Goal: Find specific page/section: Find specific page/section

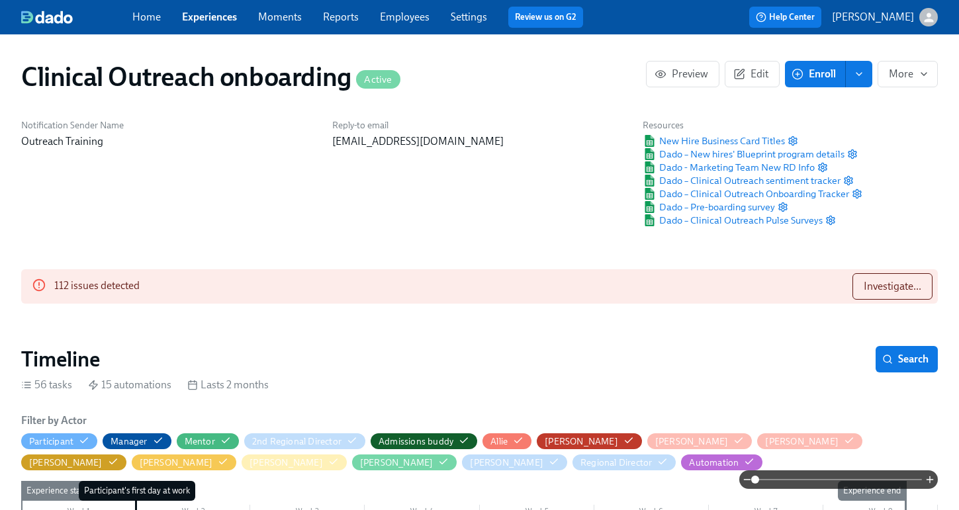
scroll to position [0, 8152]
click at [870, 282] on span "Investigate..." at bounding box center [893, 286] width 58 height 13
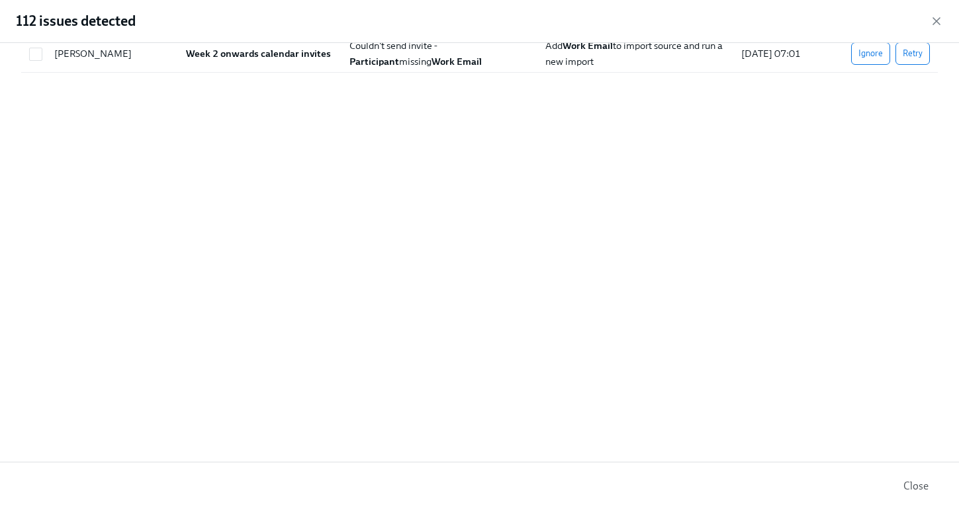
scroll to position [0, 0]
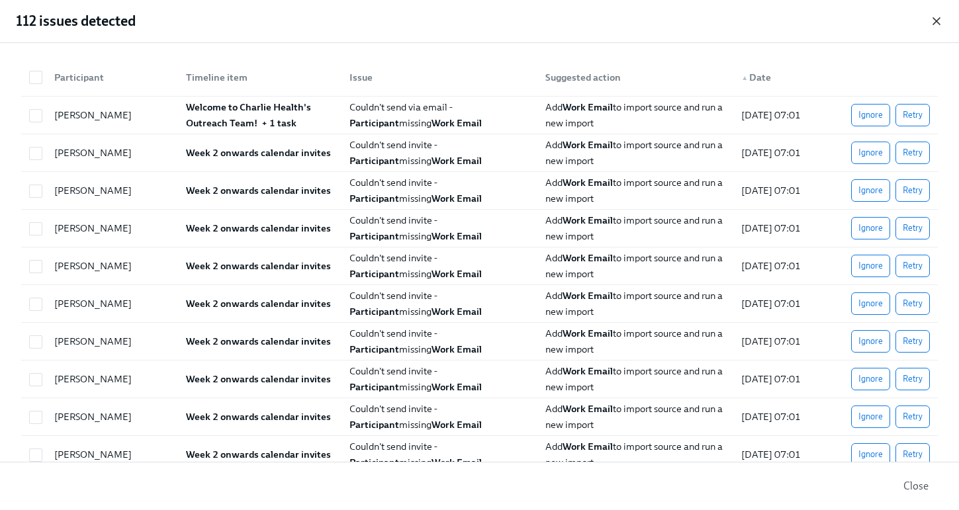
click at [944, 24] on div "112 issues detected" at bounding box center [479, 21] width 959 height 43
click at [939, 22] on icon "button" at bounding box center [936, 21] width 13 height 13
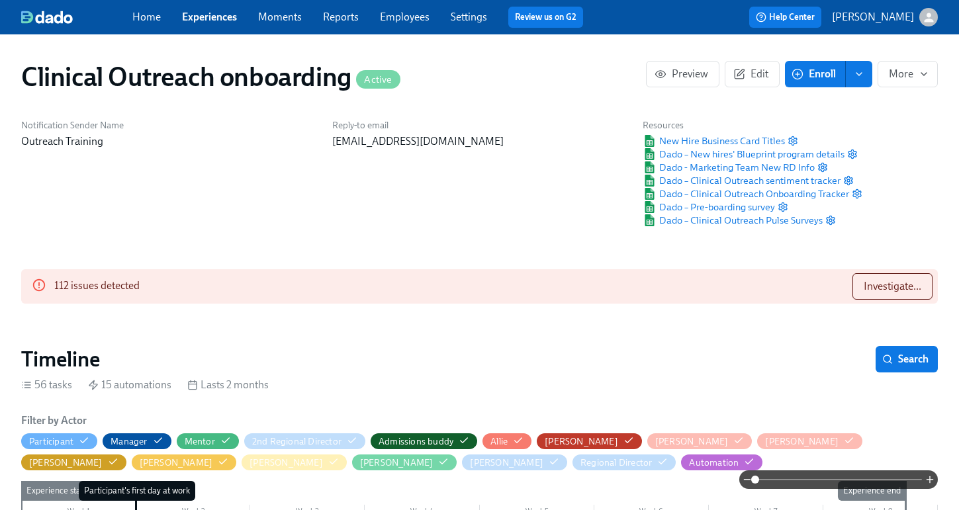
click at [220, 20] on link "Experiences" at bounding box center [209, 17] width 55 height 13
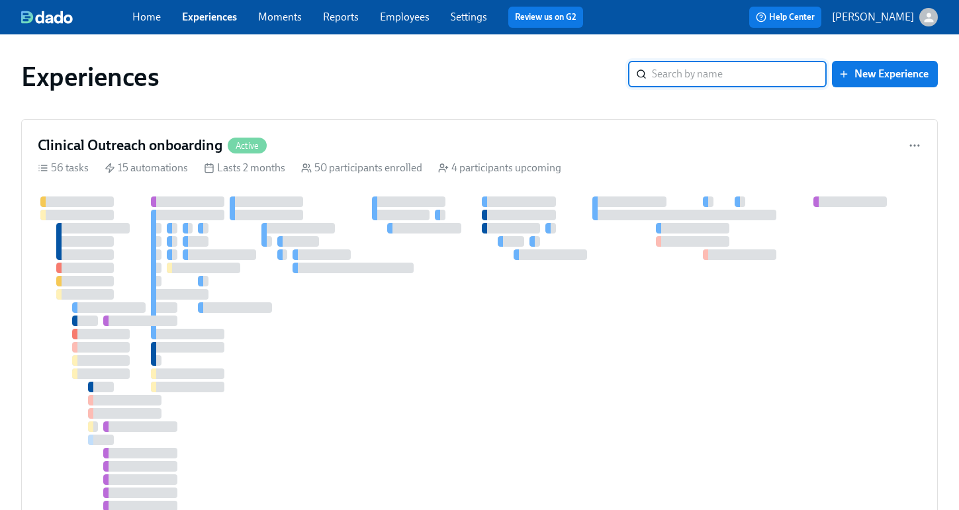
click at [710, 81] on input "search" at bounding box center [739, 74] width 175 height 26
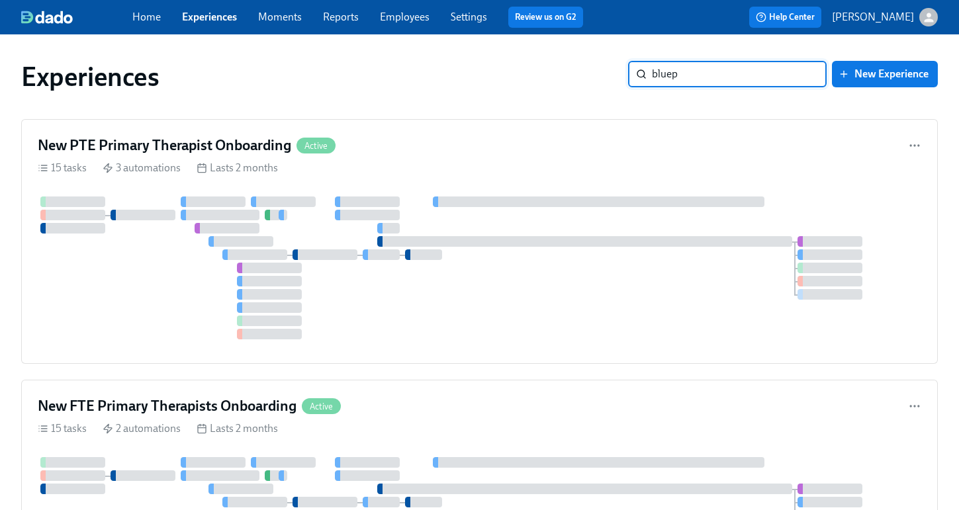
type input "bluepr"
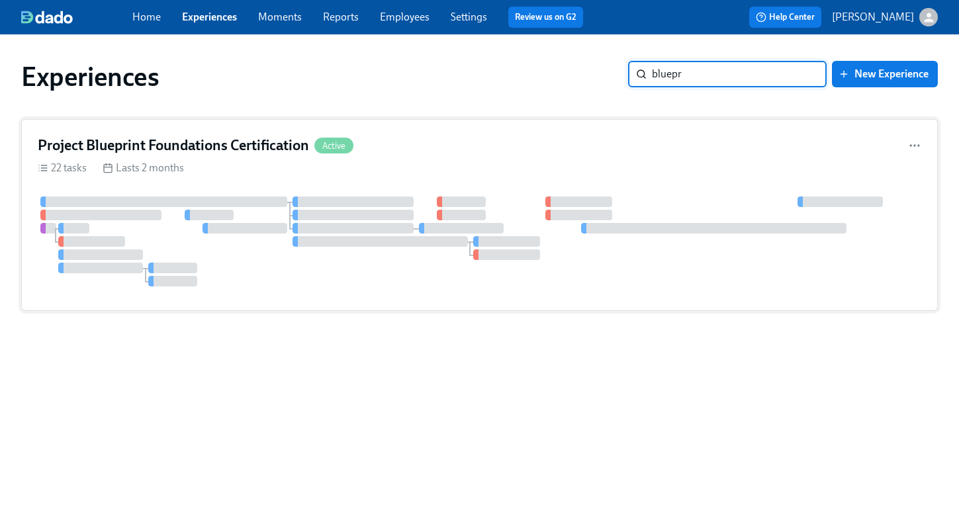
click at [212, 152] on h4 "Project Blueprint Foundations Certification" at bounding box center [173, 146] width 271 height 20
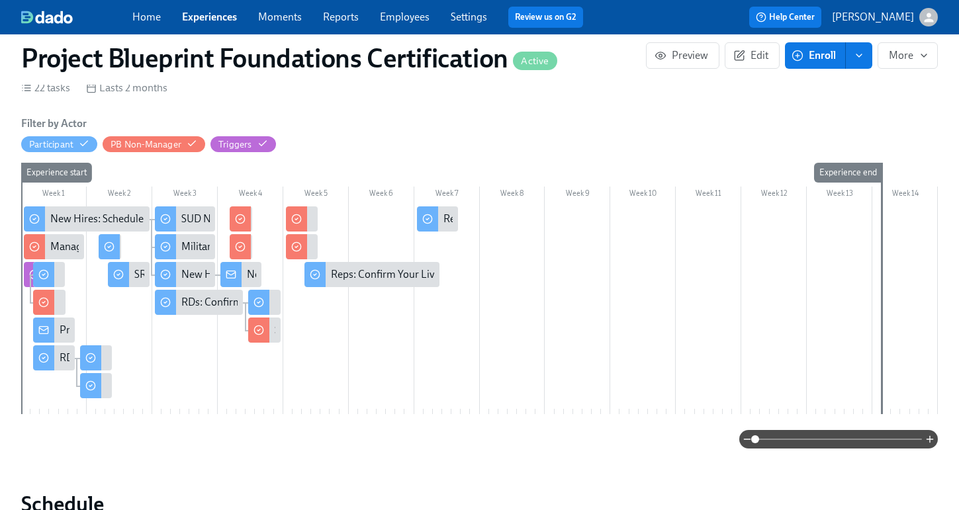
scroll to position [200, 0]
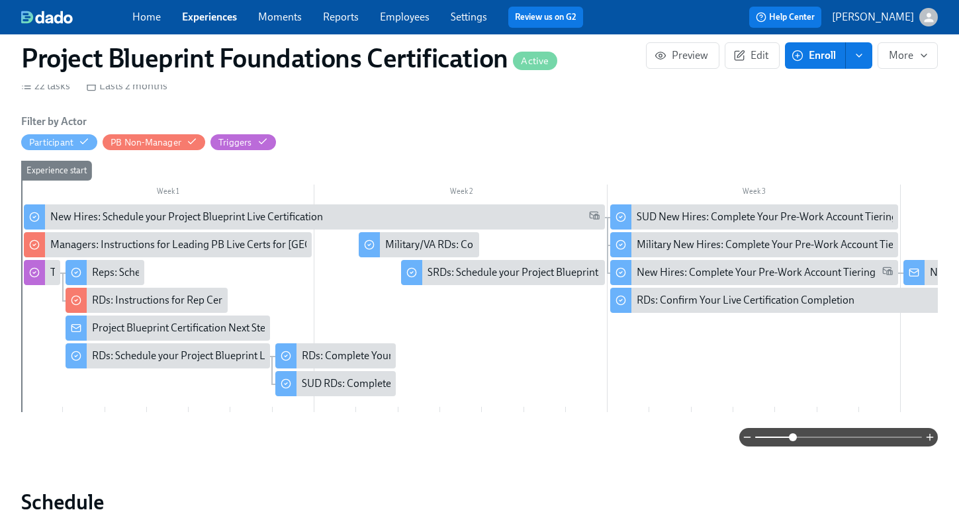
drag, startPoint x: 772, startPoint y: 439, endPoint x: 792, endPoint y: 439, distance: 19.9
click at [792, 439] on span at bounding box center [793, 438] width 8 height 8
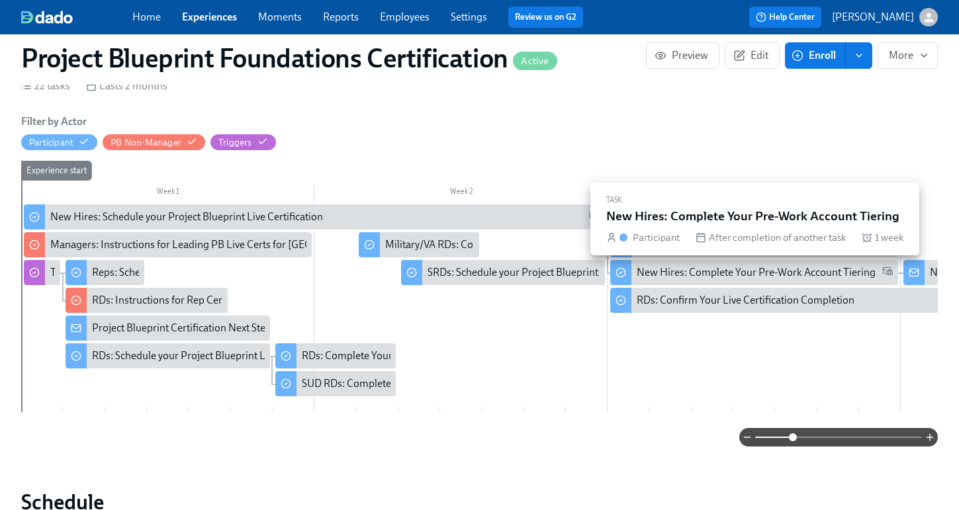
click at [691, 273] on div "New Hires: Complete Your Pre-Work Account Tiering" at bounding box center [756, 272] width 239 height 15
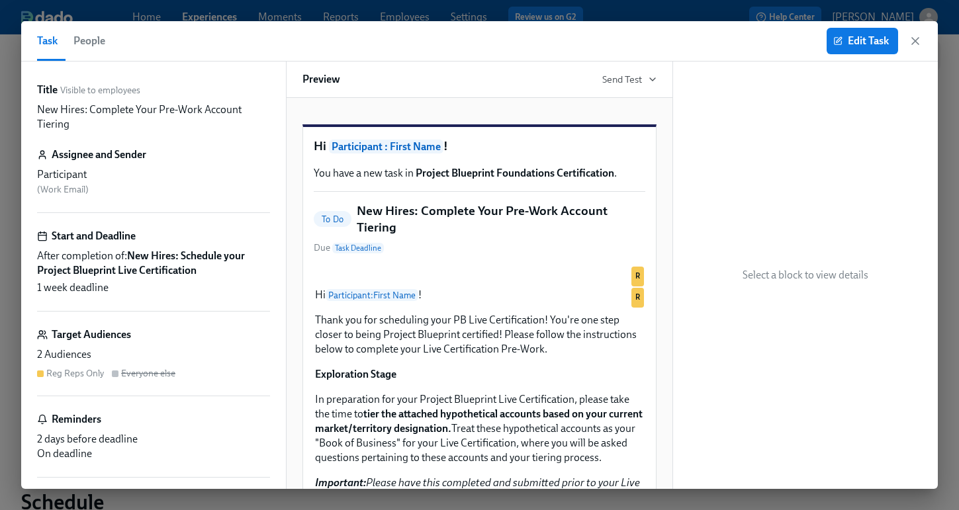
click at [913, 44] on icon "button" at bounding box center [915, 41] width 7 height 7
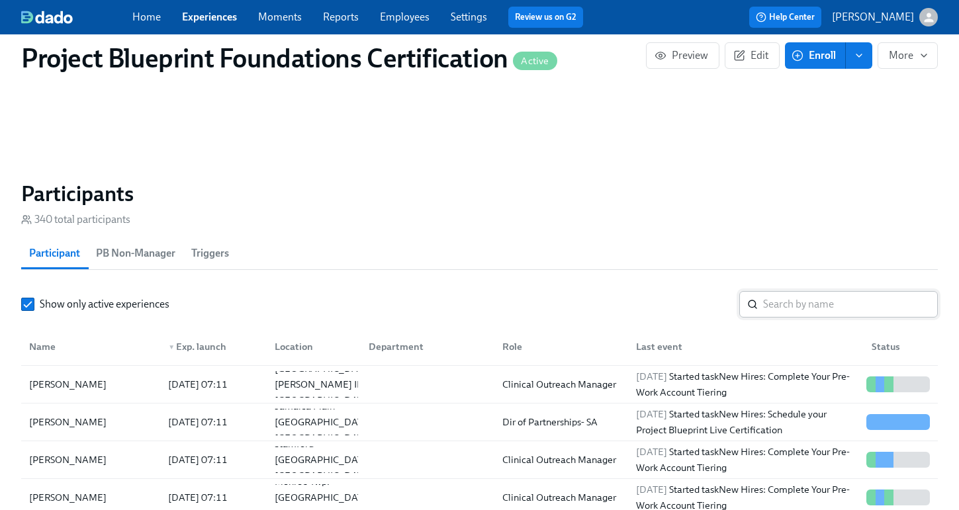
click at [769, 314] on input "search" at bounding box center [850, 304] width 175 height 26
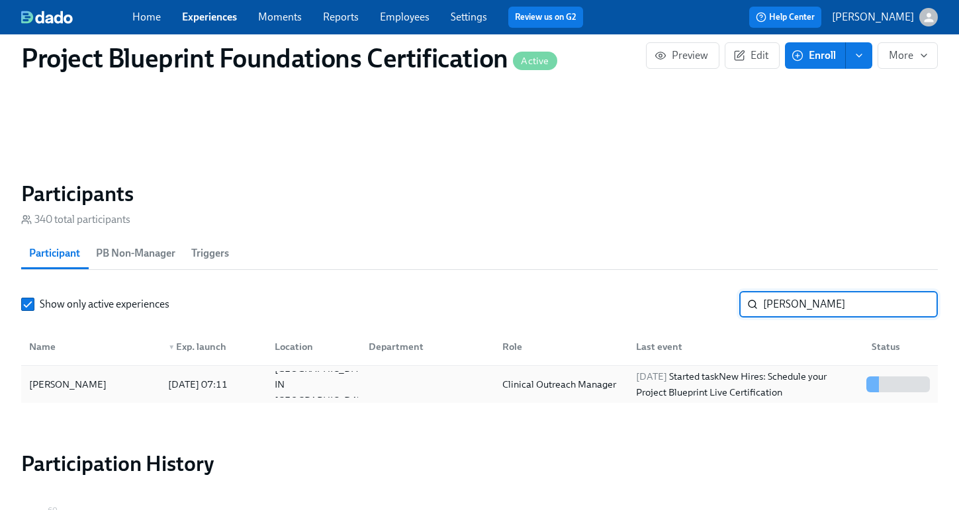
type input "[PERSON_NAME]"
click at [70, 387] on div "[PERSON_NAME]" at bounding box center [68, 385] width 88 height 16
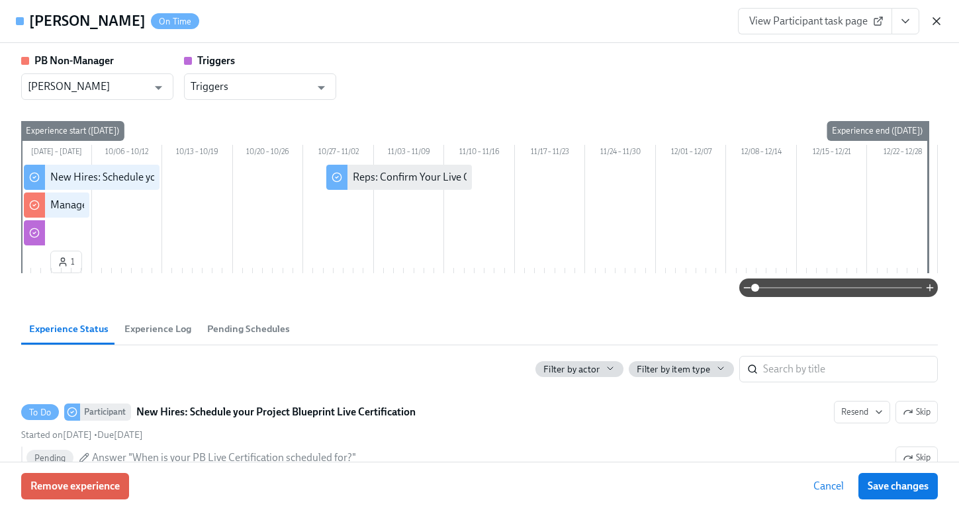
click at [937, 16] on icon "button" at bounding box center [936, 21] width 13 height 13
